Goal: Task Accomplishment & Management: Manage account settings

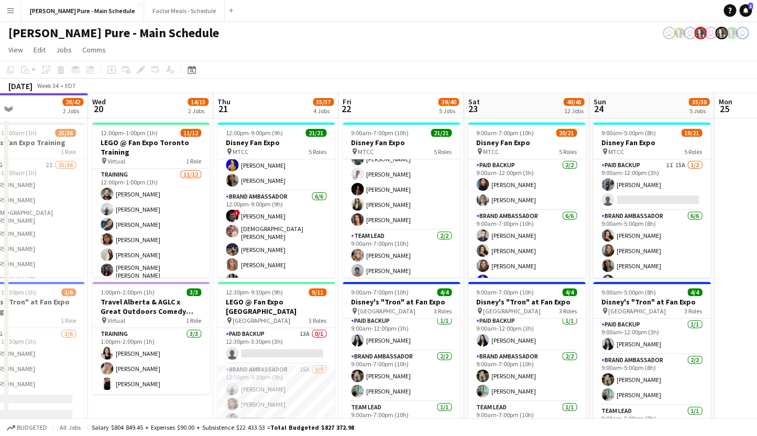
scroll to position [141, 0]
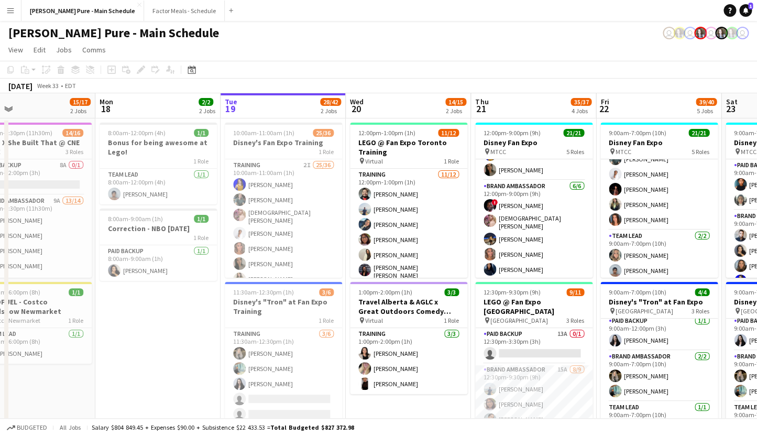
drag, startPoint x: 133, startPoint y: 346, endPoint x: 515, endPoint y: 311, distance: 384.5
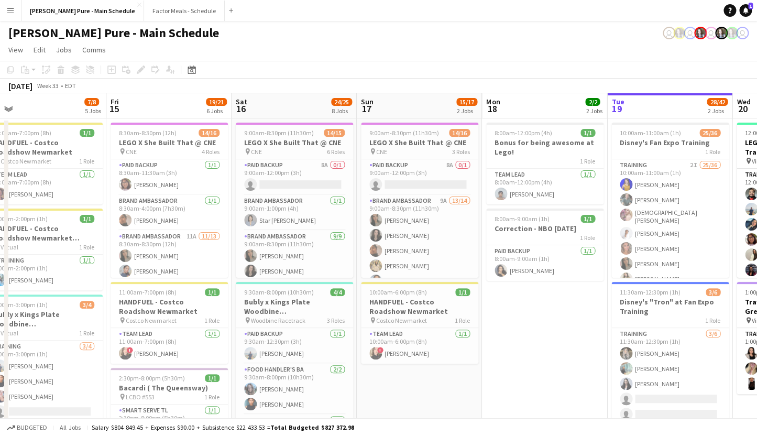
drag, startPoint x: 305, startPoint y: 296, endPoint x: 677, endPoint y: 259, distance: 373.2
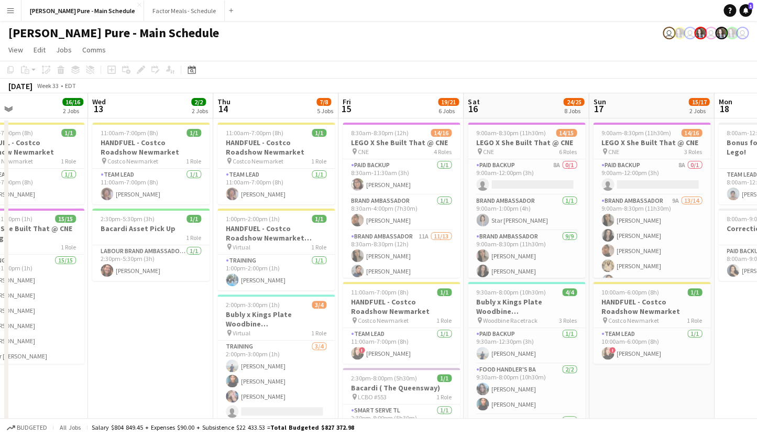
scroll to position [0, 278]
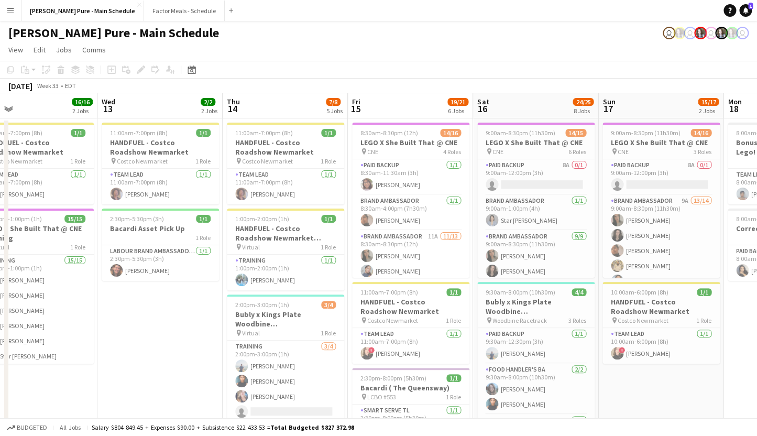
drag, startPoint x: 502, startPoint y: 212, endPoint x: 595, endPoint y: 206, distance: 92.9
click at [396, 181] on app-card-role "Paid Backup [DATE] 8:30am-11:30am (3h) [PERSON_NAME]" at bounding box center [411, 177] width 117 height 36
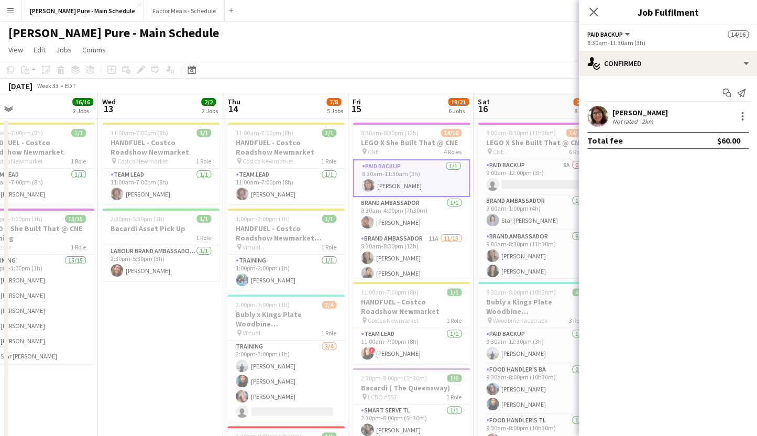
click at [623, 112] on div "[PERSON_NAME]" at bounding box center [640, 112] width 56 height 9
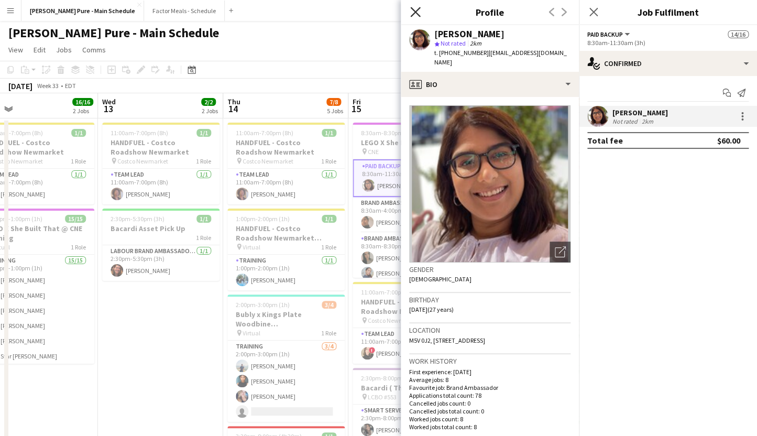
click at [414, 7] on icon "Close pop-in" at bounding box center [415, 12] width 10 height 10
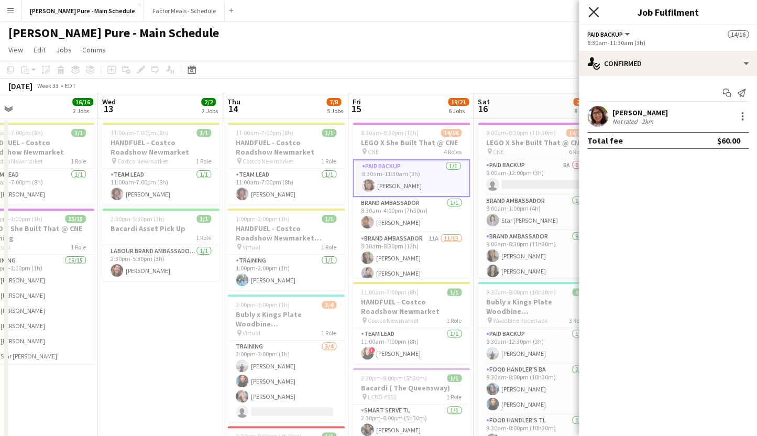
click at [591, 13] on icon "Close pop-in" at bounding box center [593, 12] width 10 height 10
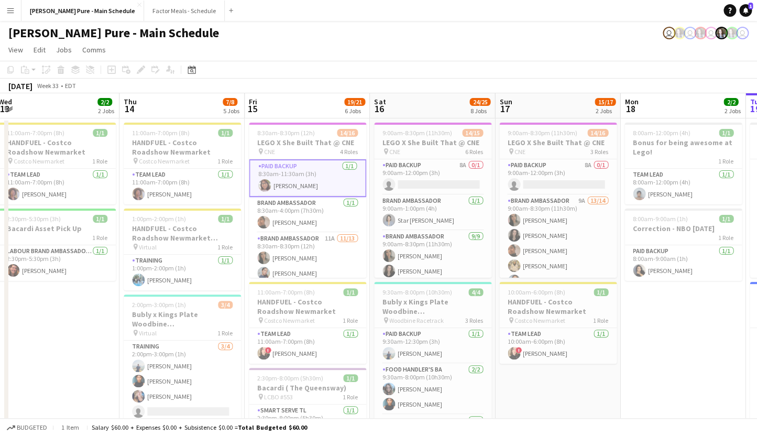
drag, startPoint x: 554, startPoint y: 200, endPoint x: 448, endPoint y: 188, distance: 107.0
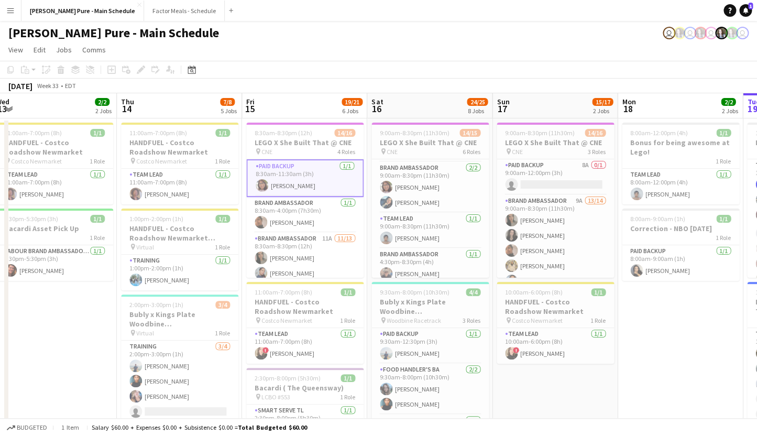
scroll to position [232, 0]
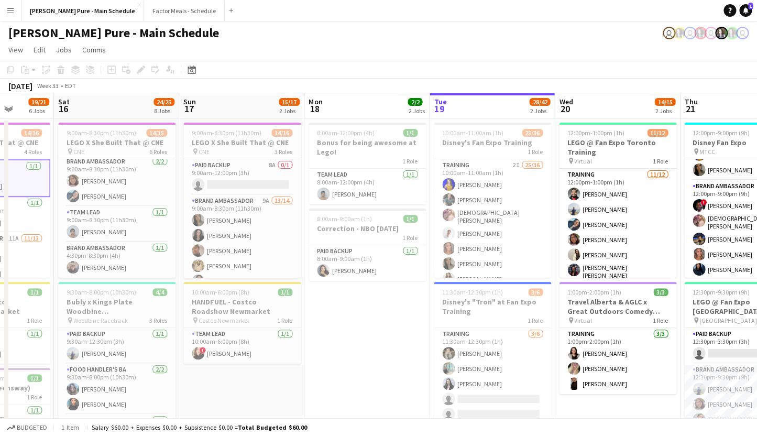
drag, startPoint x: 610, startPoint y: 192, endPoint x: 297, endPoint y: 166, distance: 314.4
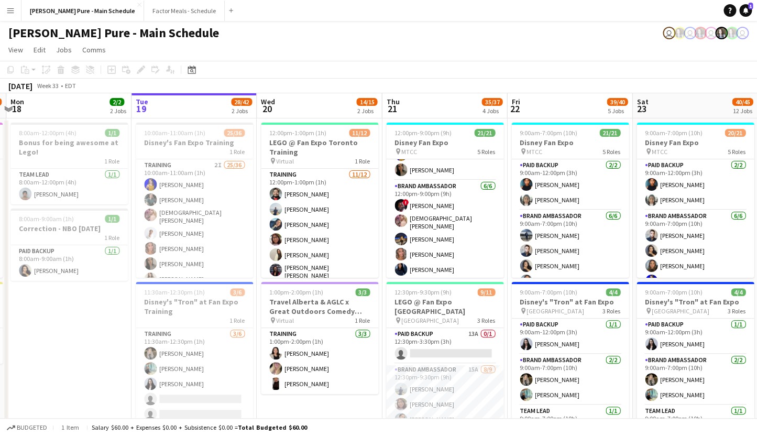
scroll to position [0, 481]
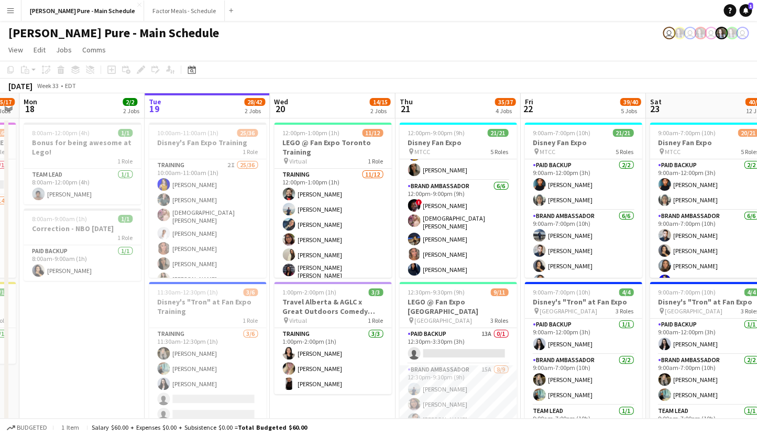
drag, startPoint x: 585, startPoint y: 194, endPoint x: 303, endPoint y: 147, distance: 286.2
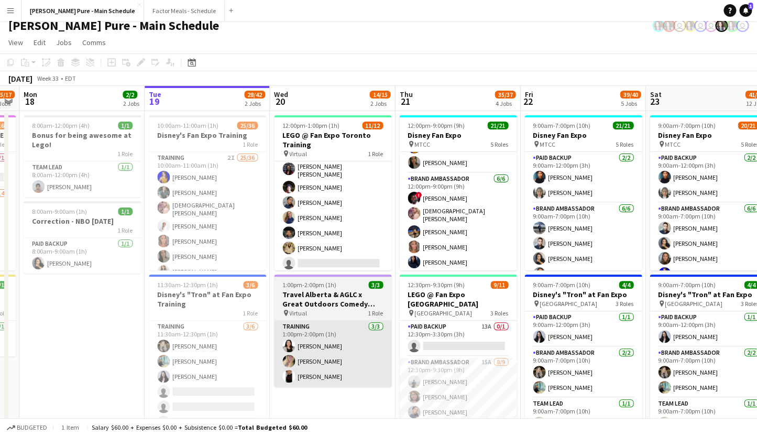
scroll to position [0, 0]
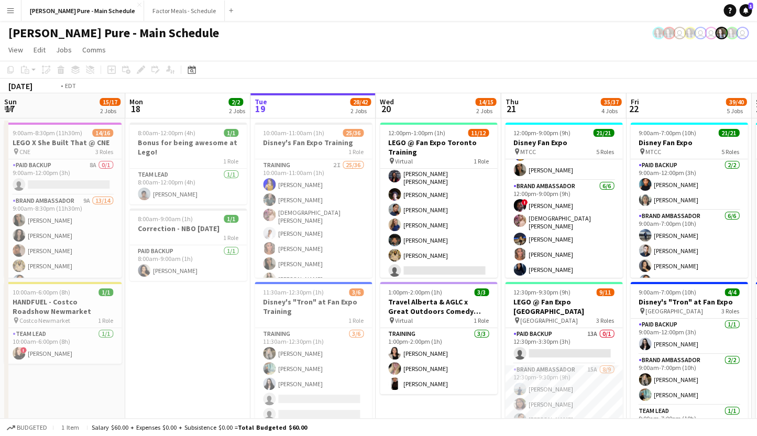
drag, startPoint x: 598, startPoint y: 218, endPoint x: 201, endPoint y: 214, distance: 397.1
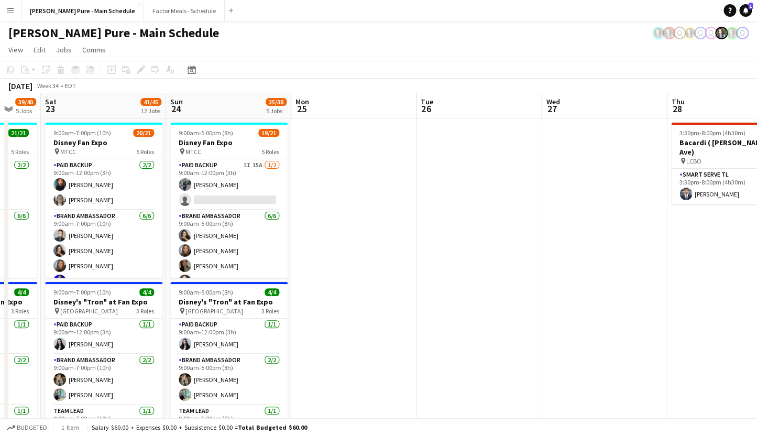
drag, startPoint x: 571, startPoint y: 212, endPoint x: 106, endPoint y: 193, distance: 465.6
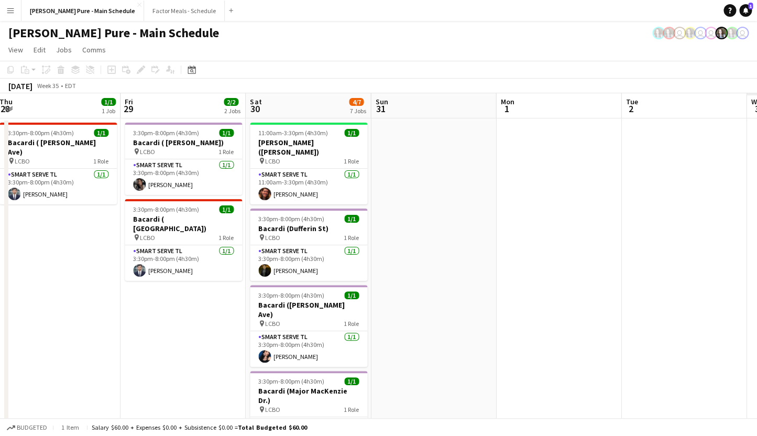
drag, startPoint x: 459, startPoint y: 197, endPoint x: 79, endPoint y: 192, distance: 380.3
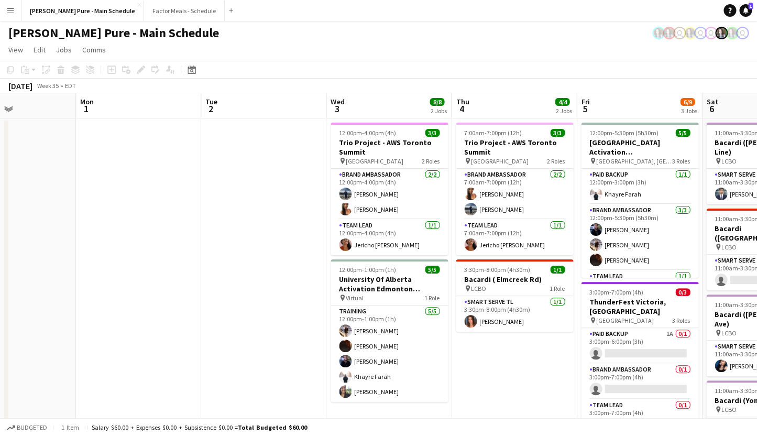
scroll to position [0, 427]
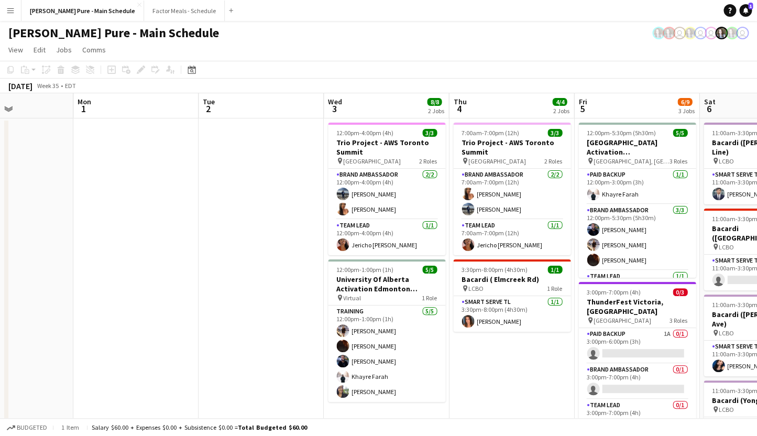
drag, startPoint x: 553, startPoint y: 190, endPoint x: 131, endPoint y: 162, distance: 422.6
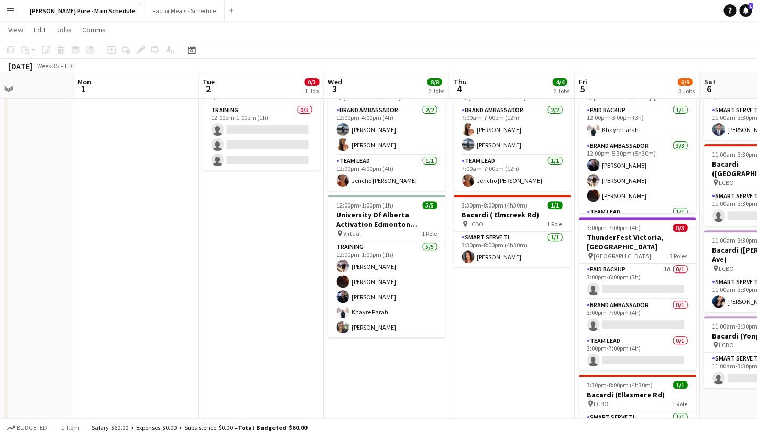
scroll to position [0, 0]
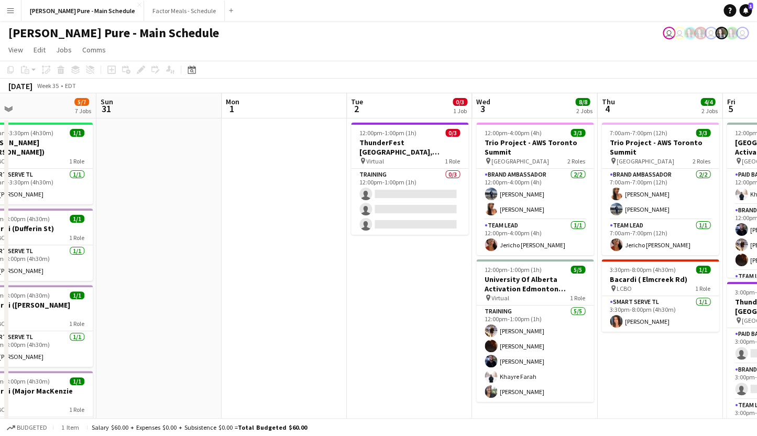
drag, startPoint x: 151, startPoint y: 200, endPoint x: 429, endPoint y: 172, distance: 279.1
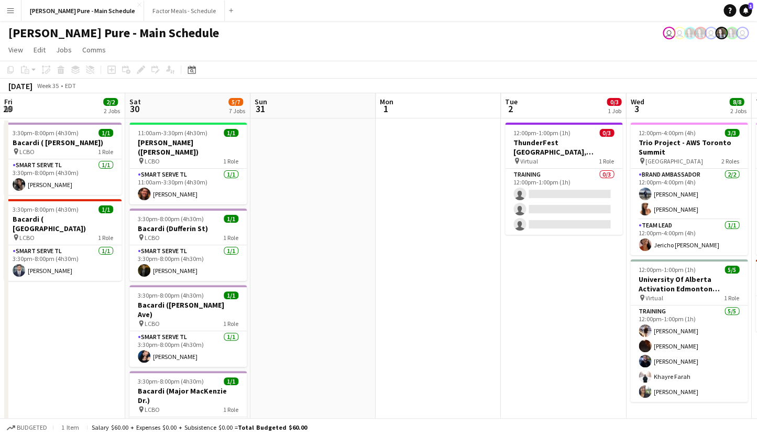
scroll to position [0, 273]
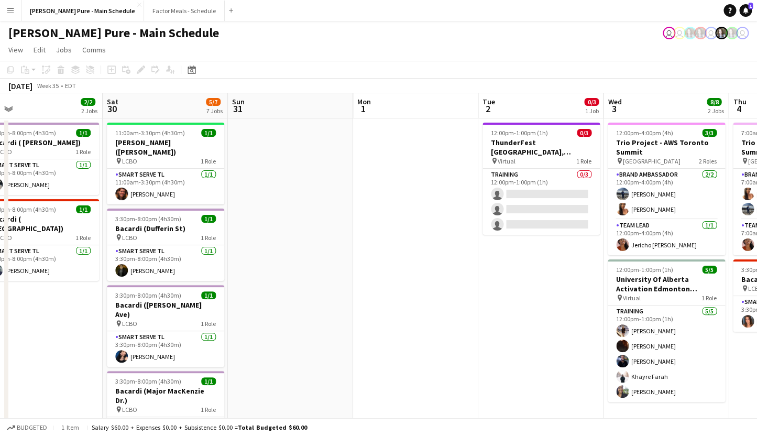
drag, startPoint x: 288, startPoint y: 153, endPoint x: 390, endPoint y: 150, distance: 102.7
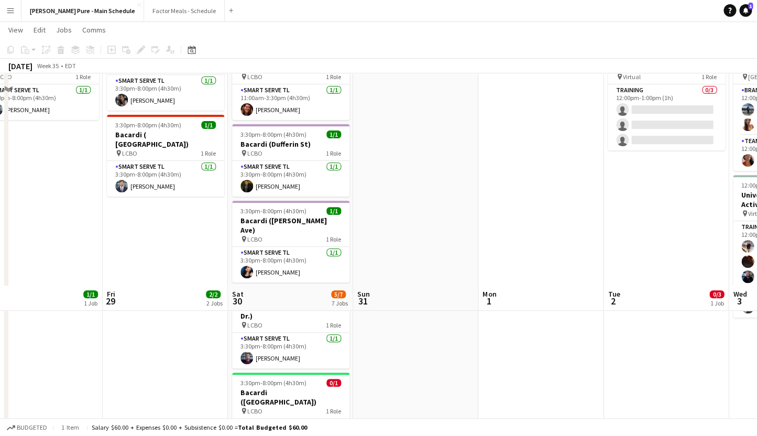
scroll to position [0, 0]
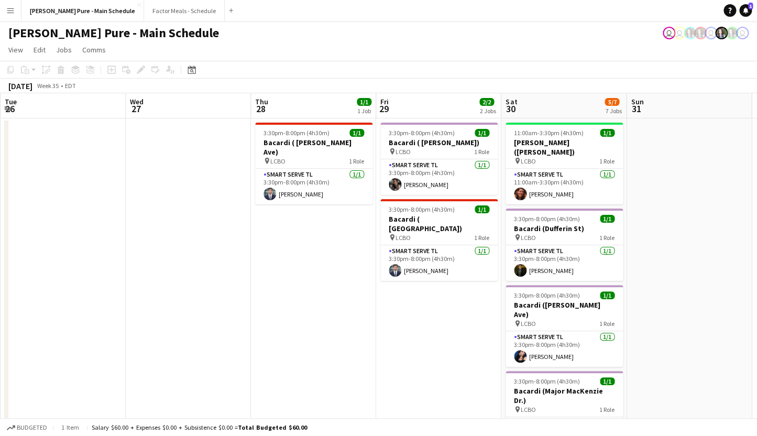
drag, startPoint x: 222, startPoint y: 152, endPoint x: 491, endPoint y: 128, distance: 270.3
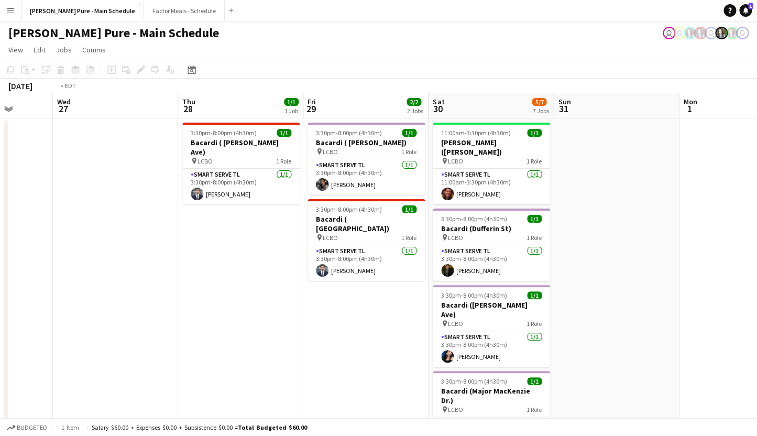
drag, startPoint x: 201, startPoint y: 146, endPoint x: 522, endPoint y: 141, distance: 321.7
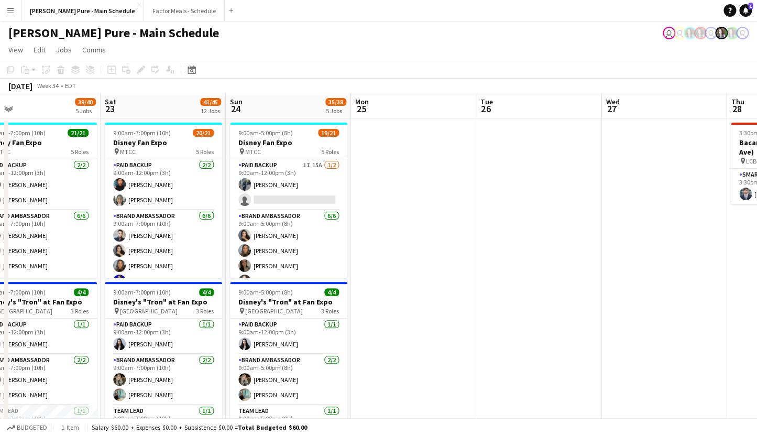
scroll to position [0, 305]
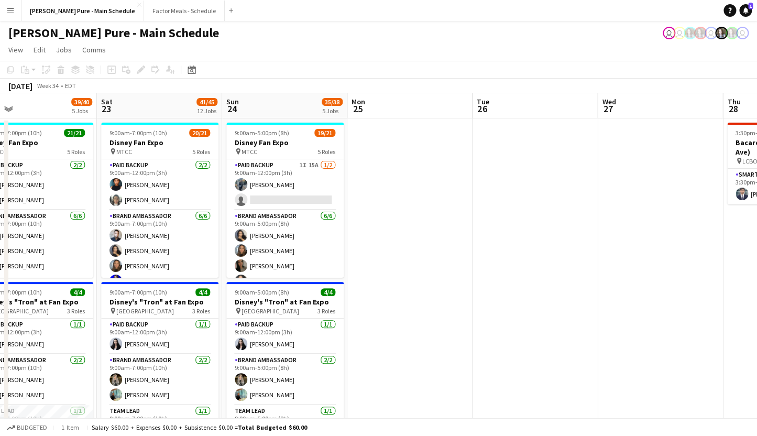
drag, startPoint x: 216, startPoint y: 162, endPoint x: 475, endPoint y: 149, distance: 259.1
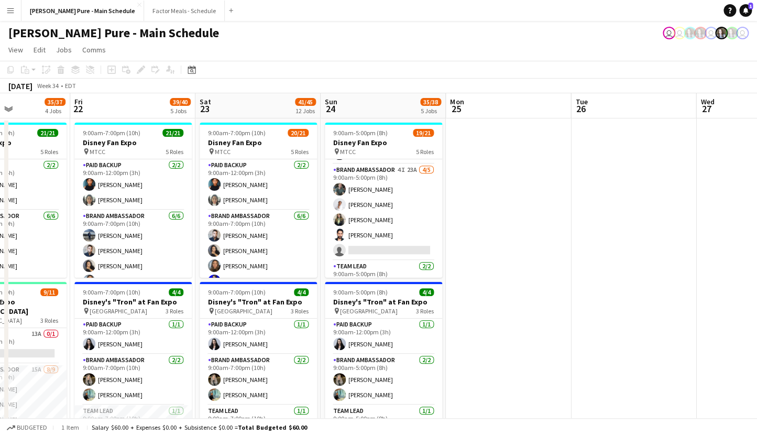
scroll to position [265, 0]
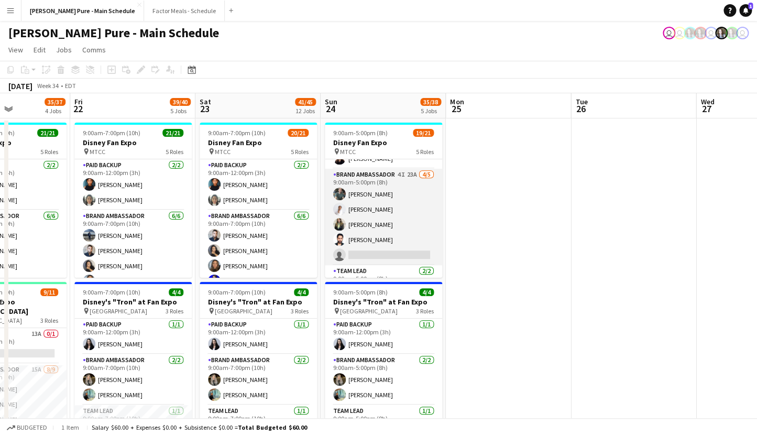
click at [372, 174] on app-card-role "Brand Ambassador 4I 23A [DATE] 9:00am-5:00pm (8h) [PERSON_NAME] [PERSON_NAME] […" at bounding box center [383, 217] width 117 height 96
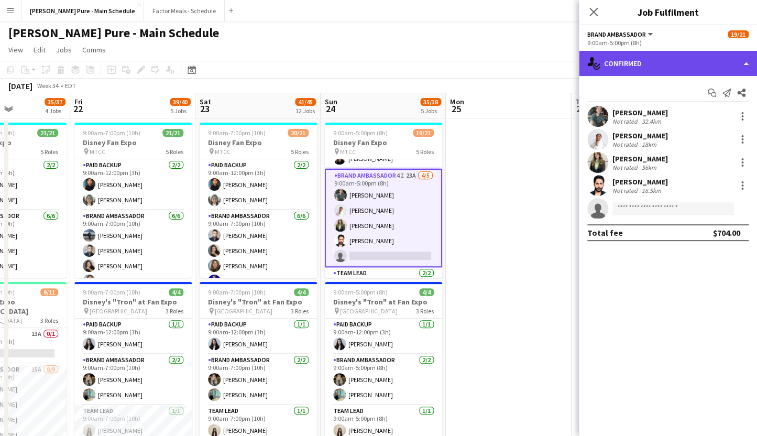
click at [625, 68] on div "single-neutral-actions-check-2 Confirmed" at bounding box center [668, 63] width 178 height 25
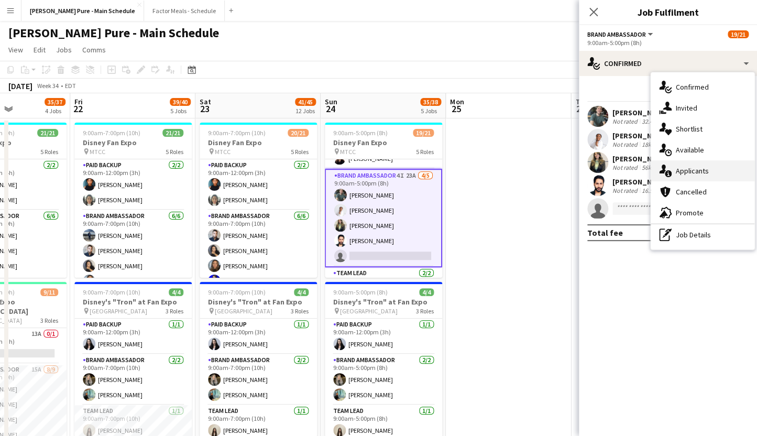
click at [669, 172] on icon at bounding box center [668, 173] width 7 height 7
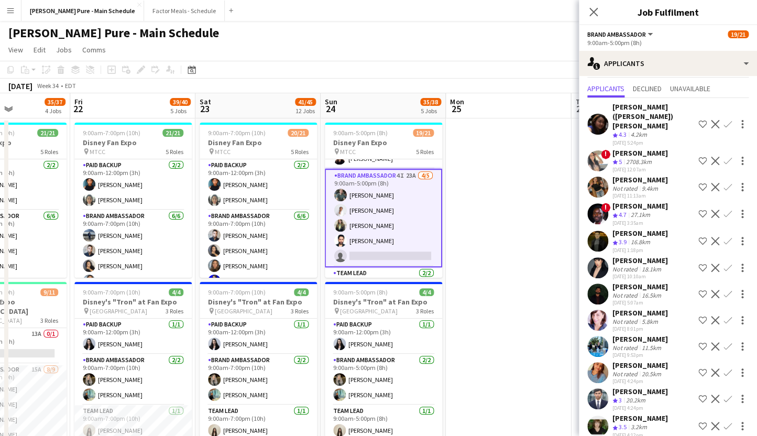
scroll to position [22, 0]
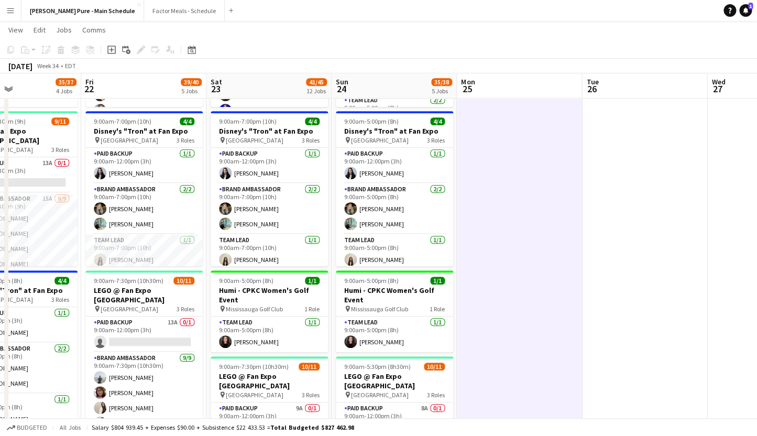
scroll to position [0, 247]
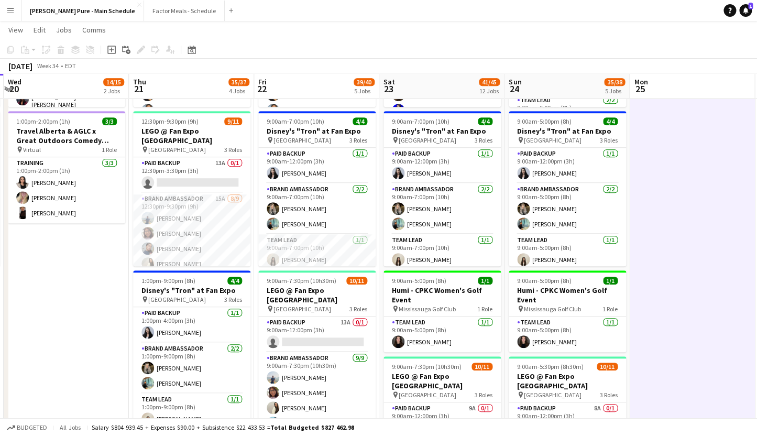
drag, startPoint x: 230, startPoint y: 235, endPoint x: 414, endPoint y: 259, distance: 185.4
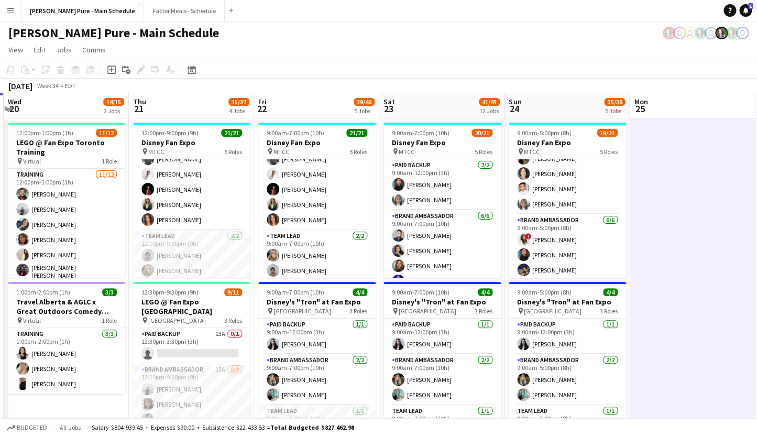
scroll to position [0, 0]
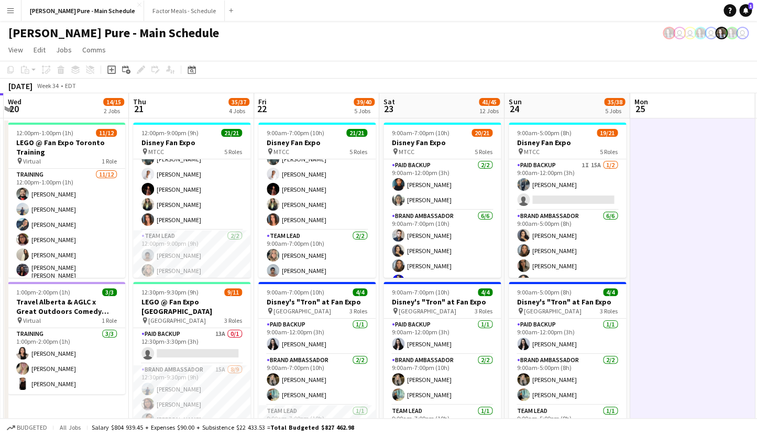
click at [551, 169] on app-card-role "Paid Backup 1I 15A [DATE] 9:00am-12:00pm (3h) [PERSON_NAME] single-neutral-acti…" at bounding box center [567, 184] width 117 height 51
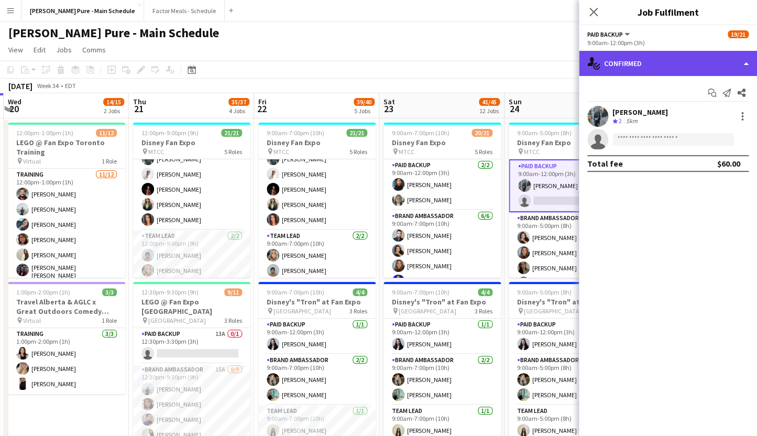
click at [703, 60] on div "single-neutral-actions-check-2 Confirmed" at bounding box center [668, 63] width 178 height 25
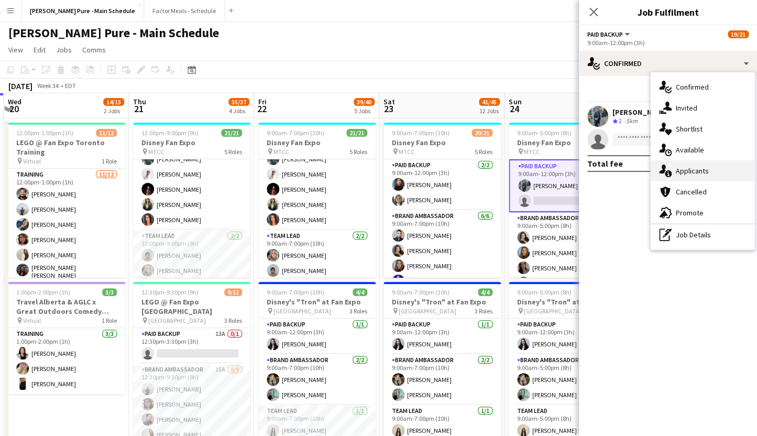
click at [703, 177] on div "single-neutral-actions-information Applicants" at bounding box center [703, 170] width 104 height 21
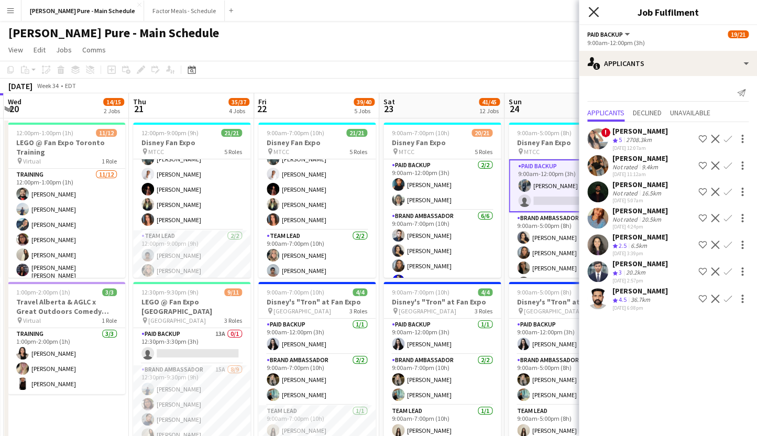
click at [594, 12] on icon at bounding box center [593, 12] width 10 height 10
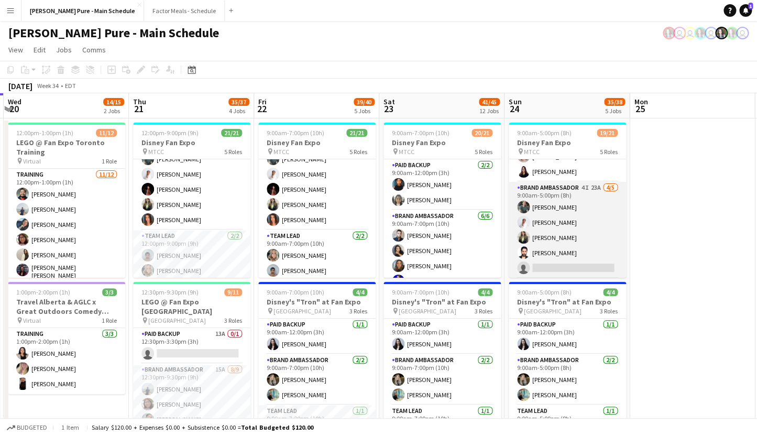
click at [546, 192] on app-card-role "Brand Ambassador 4I 23A [DATE] 9:00am-5:00pm (8h) [PERSON_NAME] [PERSON_NAME] […" at bounding box center [567, 230] width 117 height 96
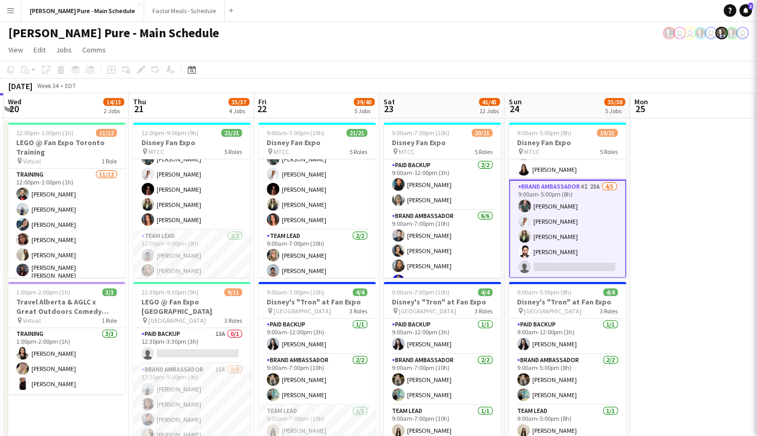
scroll to position [251, 0]
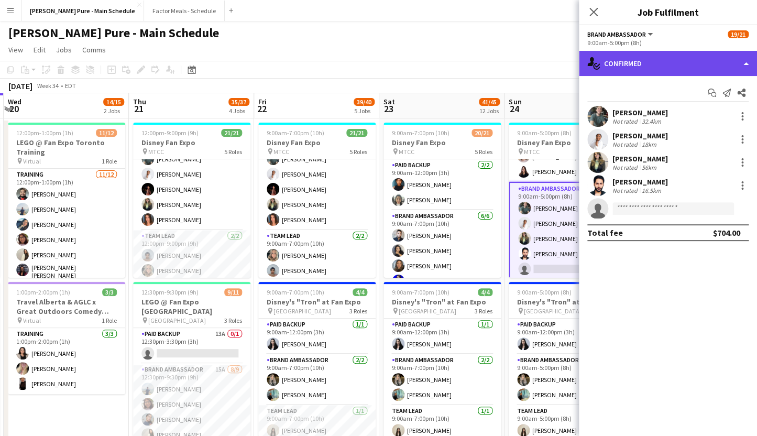
click at [661, 65] on div "single-neutral-actions-check-2 Confirmed" at bounding box center [668, 63] width 178 height 25
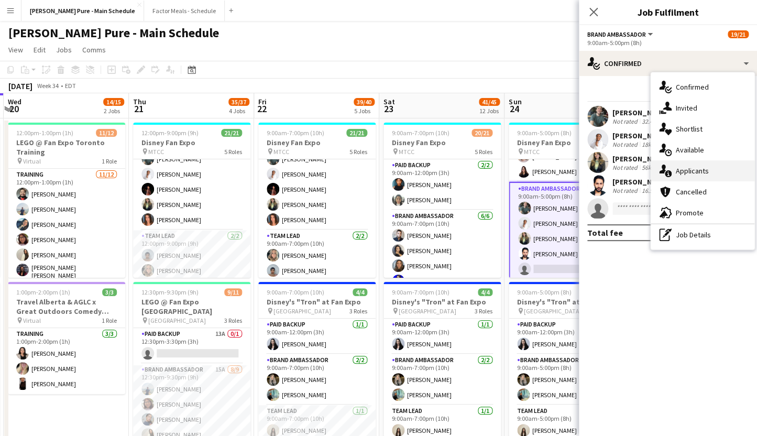
click at [689, 174] on div "single-neutral-actions-information Applicants" at bounding box center [703, 170] width 104 height 21
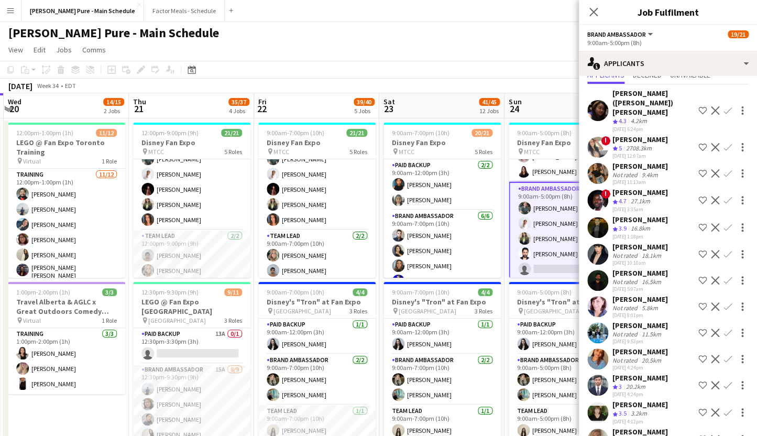
scroll to position [44, 0]
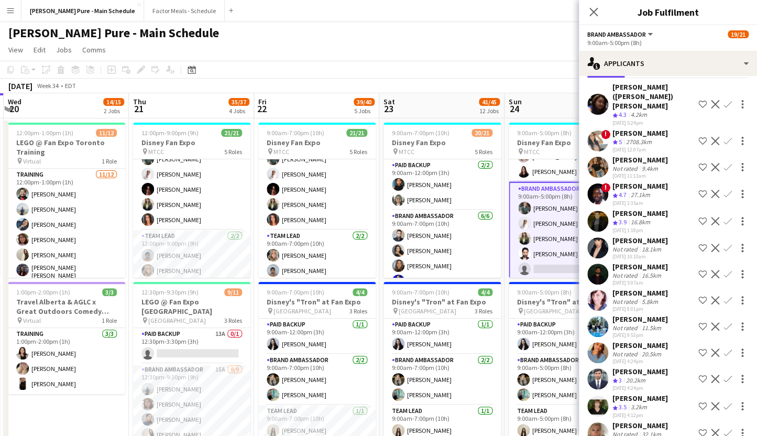
click at [630, 340] on div "[PERSON_NAME]" at bounding box center [640, 344] width 56 height 9
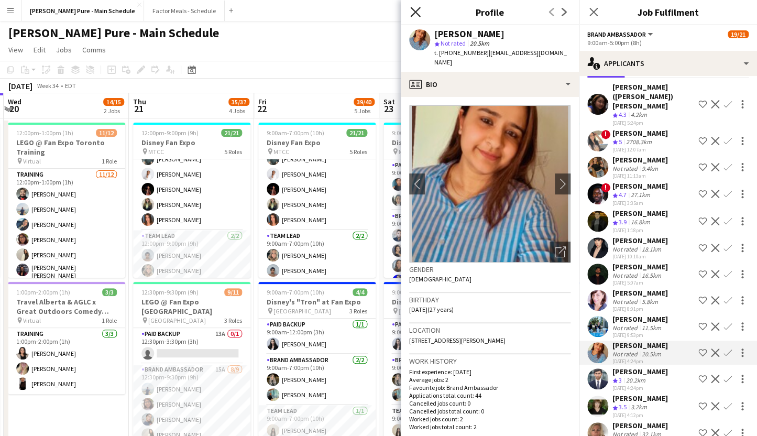
click at [416, 10] on icon at bounding box center [415, 12] width 10 height 10
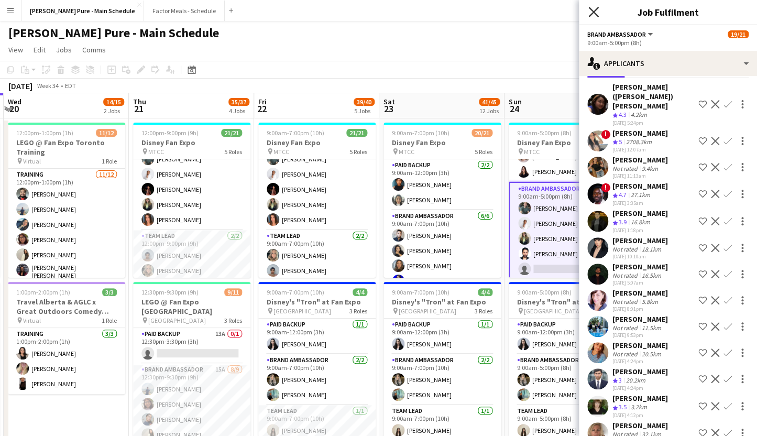
click at [591, 10] on icon at bounding box center [593, 12] width 10 height 10
